Goal: Information Seeking & Learning: Learn about a topic

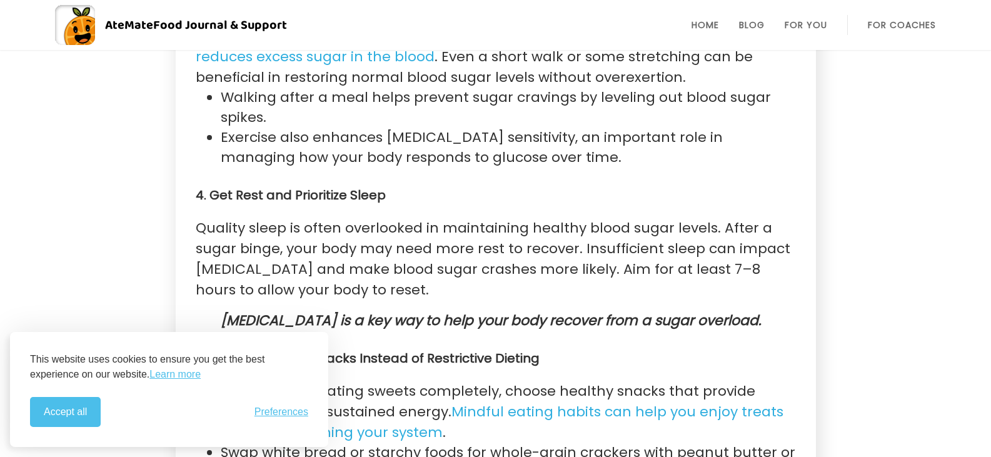
scroll to position [2535, 0]
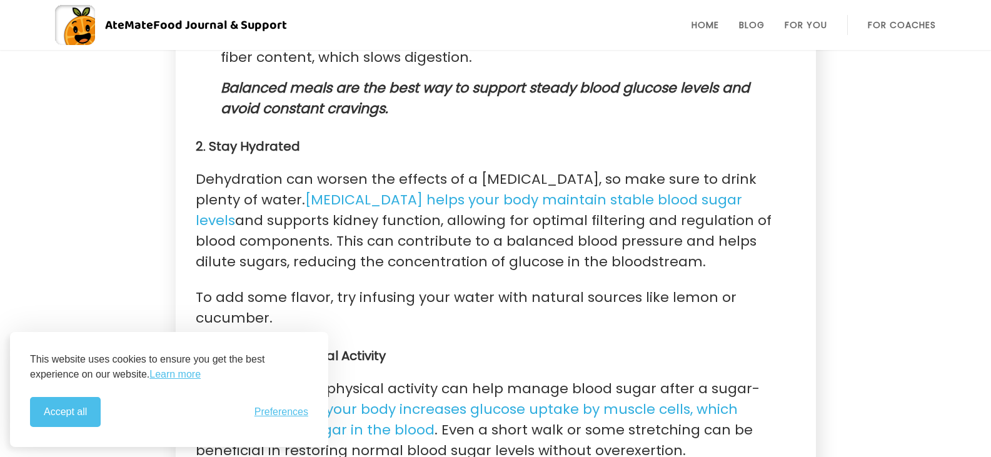
scroll to position [1228, 0]
